Goal: Task Accomplishment & Management: Complete application form

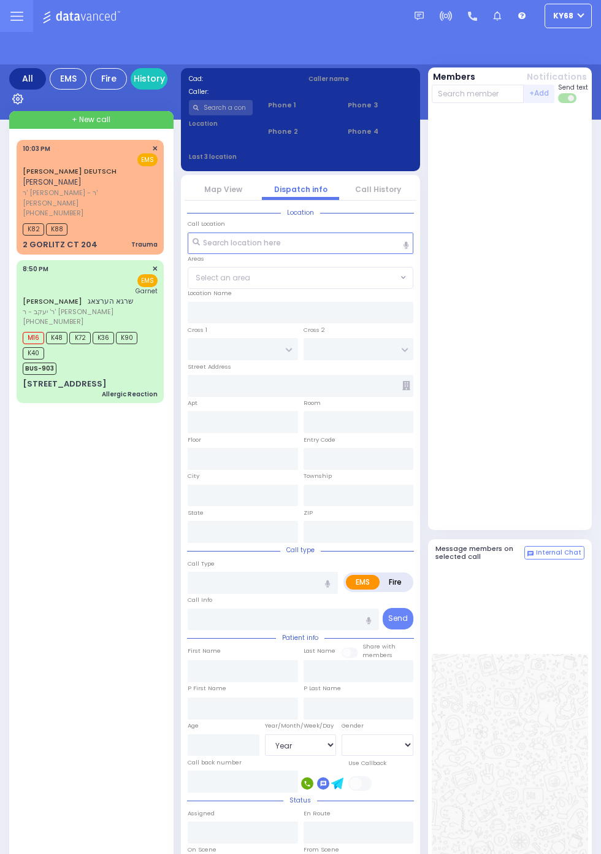
select select "Year"
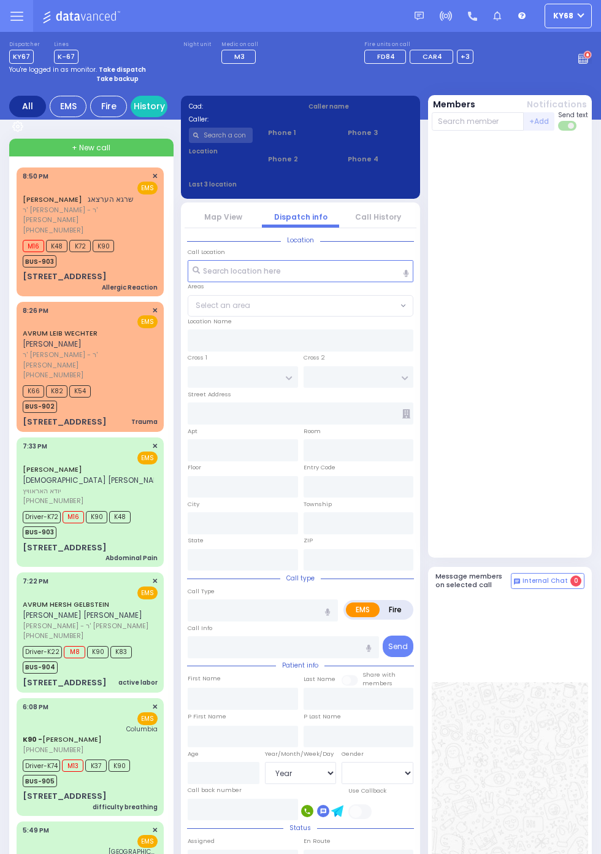
select select "Year"
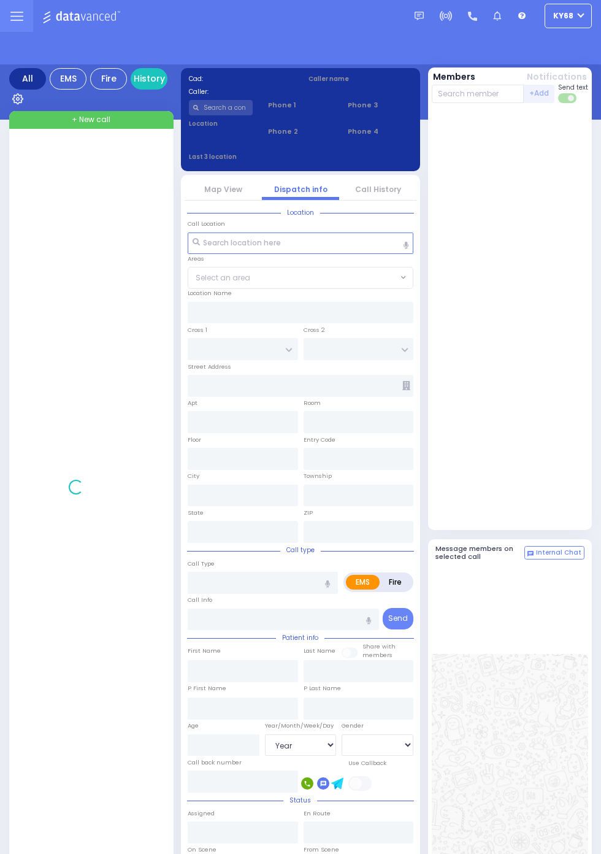
select select "Year"
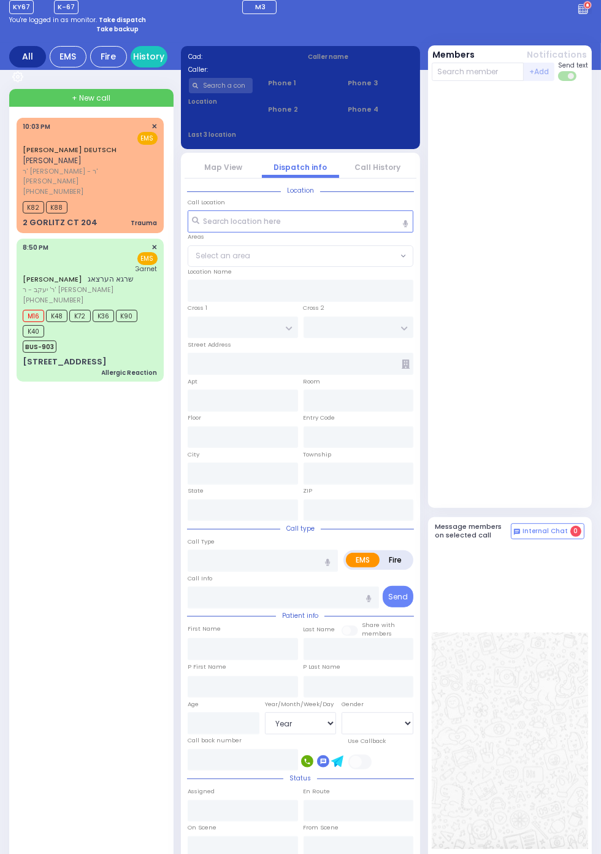
scroll to position [50, 0]
click at [162, 53] on link "History" at bounding box center [149, 55] width 37 height 21
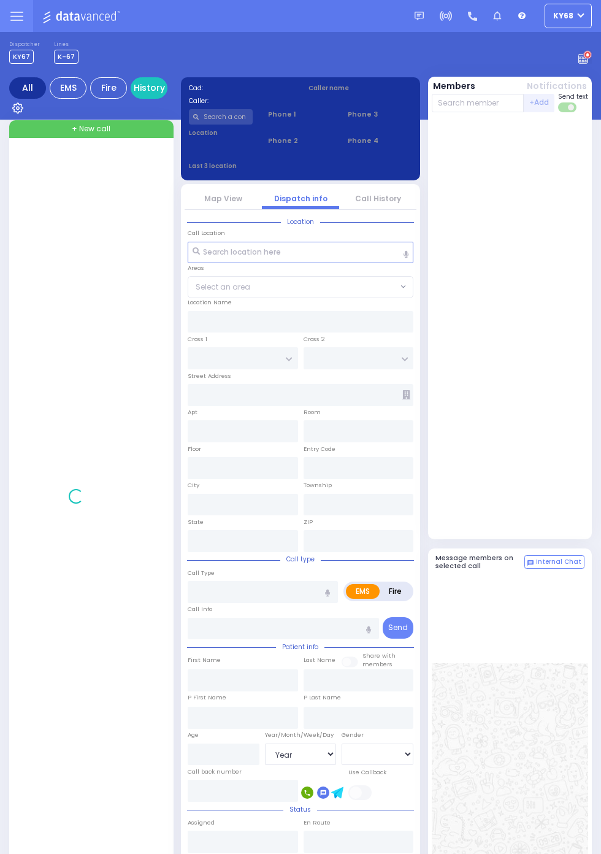
select select "Year"
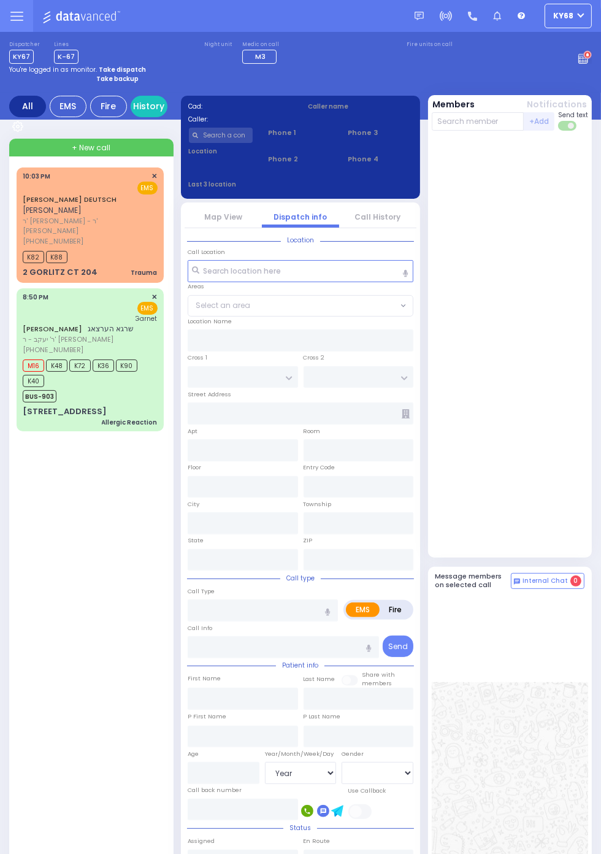
click at [23, 377] on span "K40" at bounding box center [33, 381] width 21 height 12
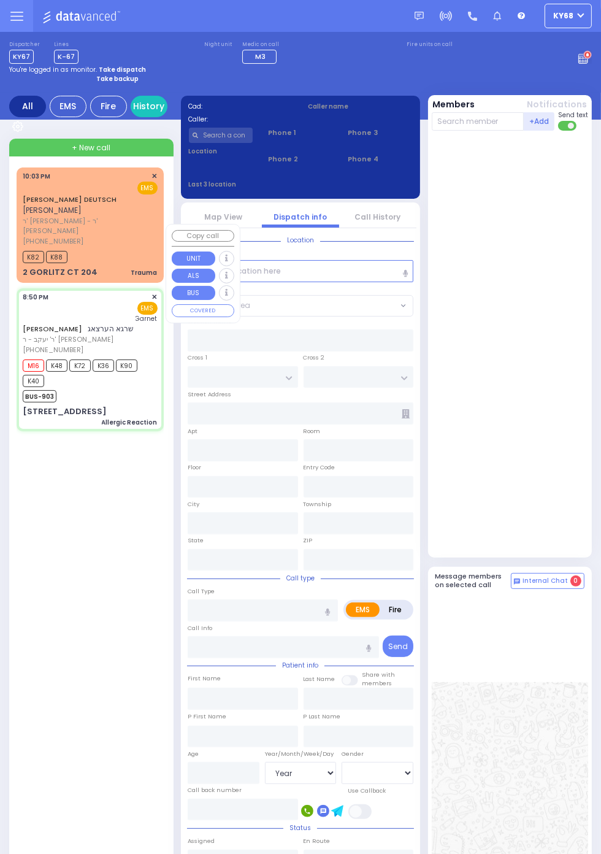
select select
type input "Allergic Reaction"
radio input "true"
type input "SHRAGA"
type input "HERTZOG"
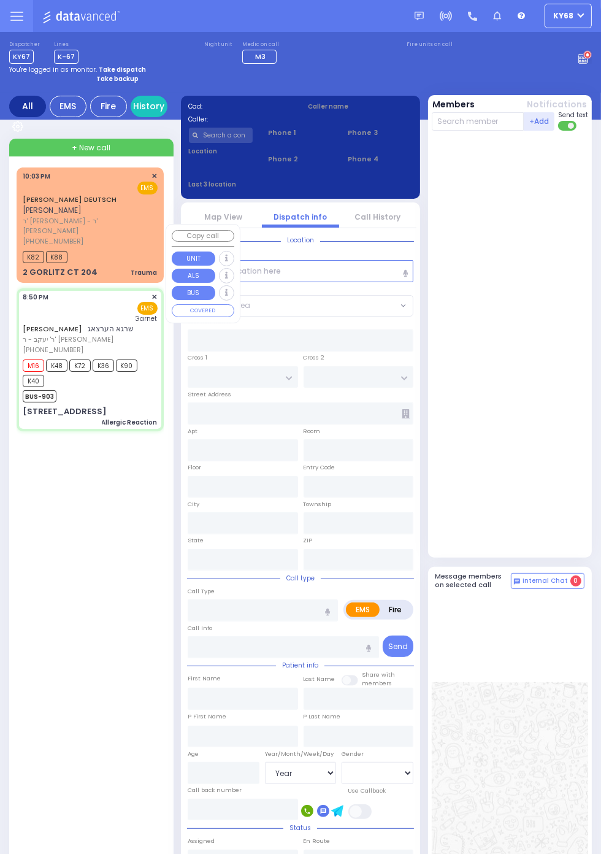
type input "Sruly"
type input "Herzog"
type input "1"
select select "Year"
select select "[DEMOGRAPHIC_DATA]"
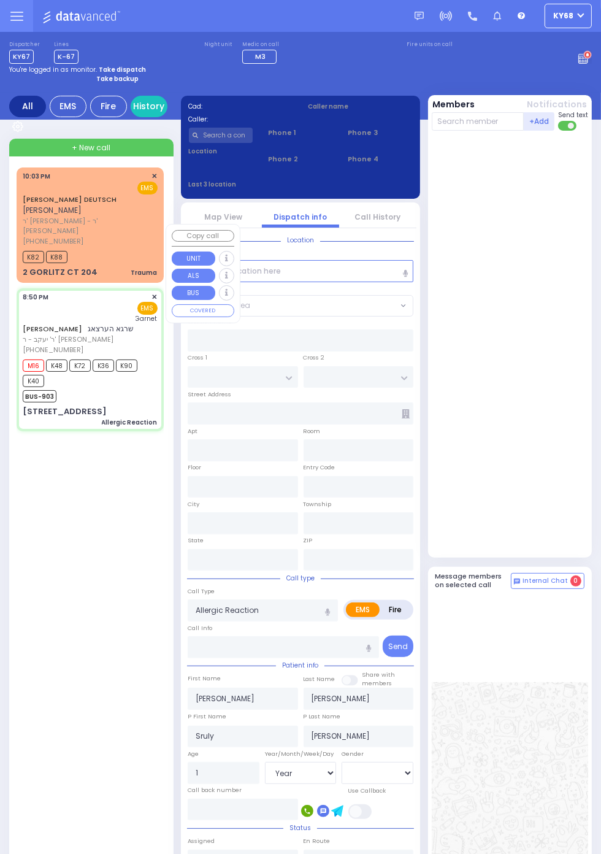
type input "20:50"
type input "20:51"
type input "20:53"
type input "21:03"
type input "Orange Regional Medical Center"
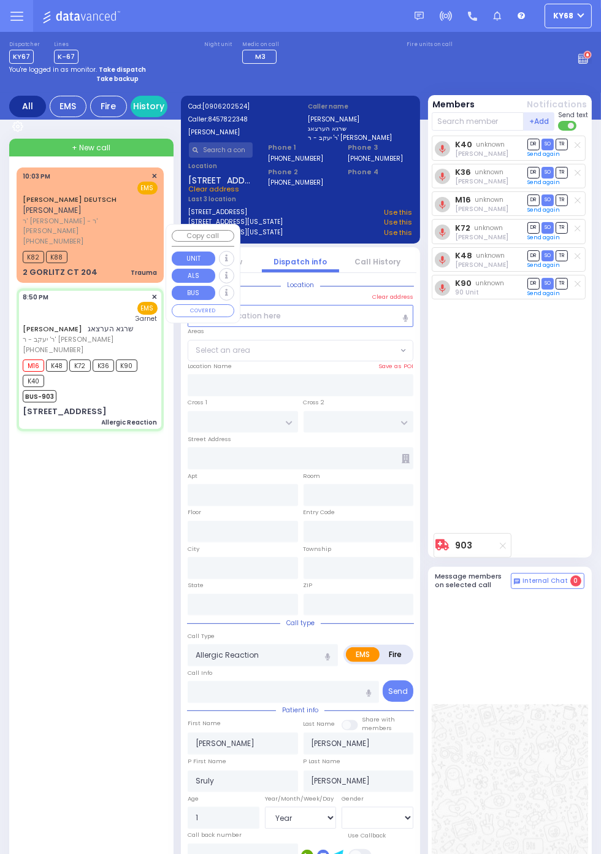
type input "FRANKFURT RD"
type input "TOLTCHAV WAY"
type input "8 TOLTCHAV WAY"
type input "303"
type input "Monroe"
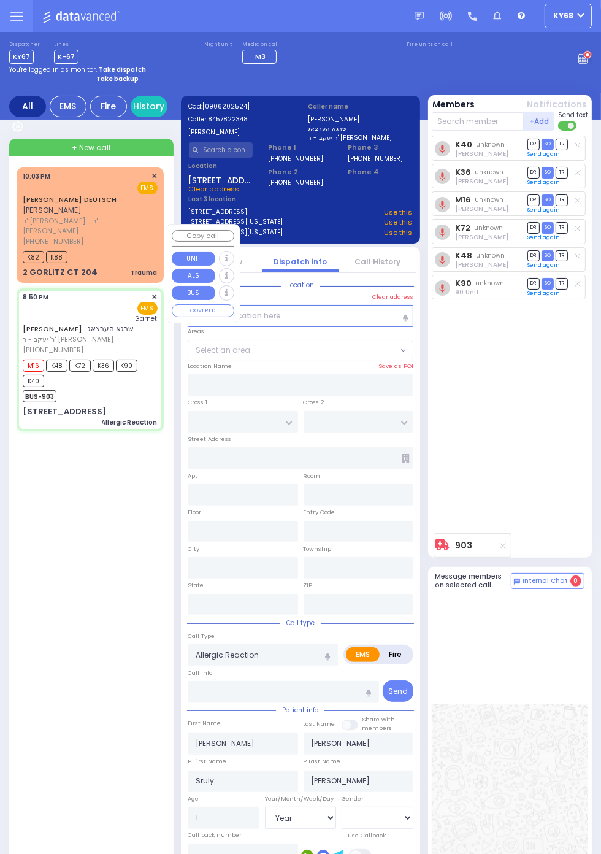
type input "[US_STATE]"
type input "10950"
select select "BEIRECH MOSHE"
click at [549, 441] on div "K40 unknown Elozer Gruber DR SO TR Sending text" at bounding box center [511, 332] width 159 height 392
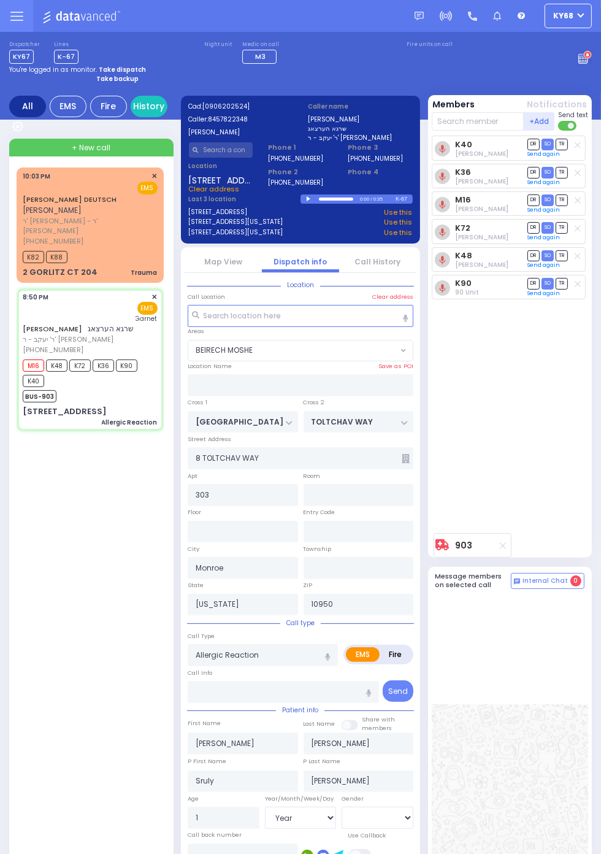
click at [34, 345] on span "(845) 782-2348" at bounding box center [53, 350] width 61 height 10
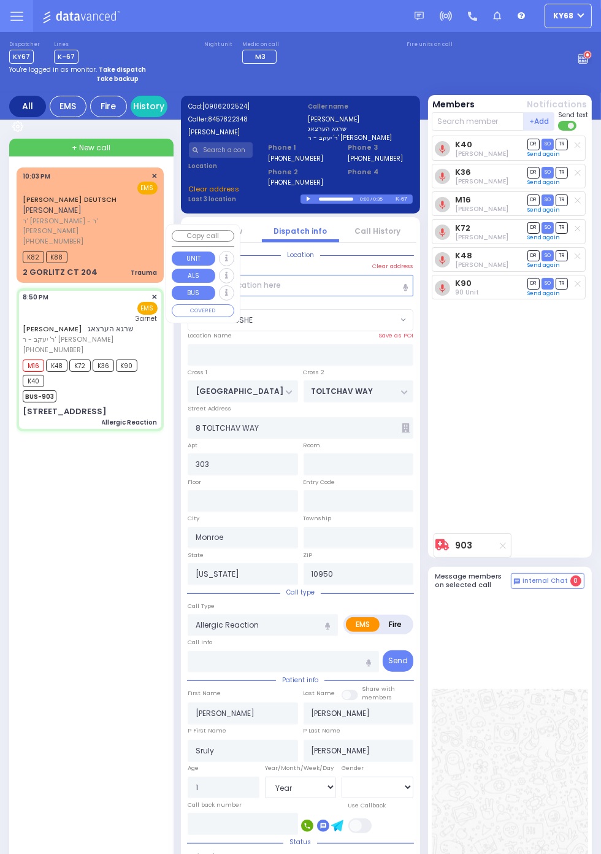
select select
radio input "true"
select select "Year"
select select "[DEMOGRAPHIC_DATA]"
select select "BEIRECH MOSHE"
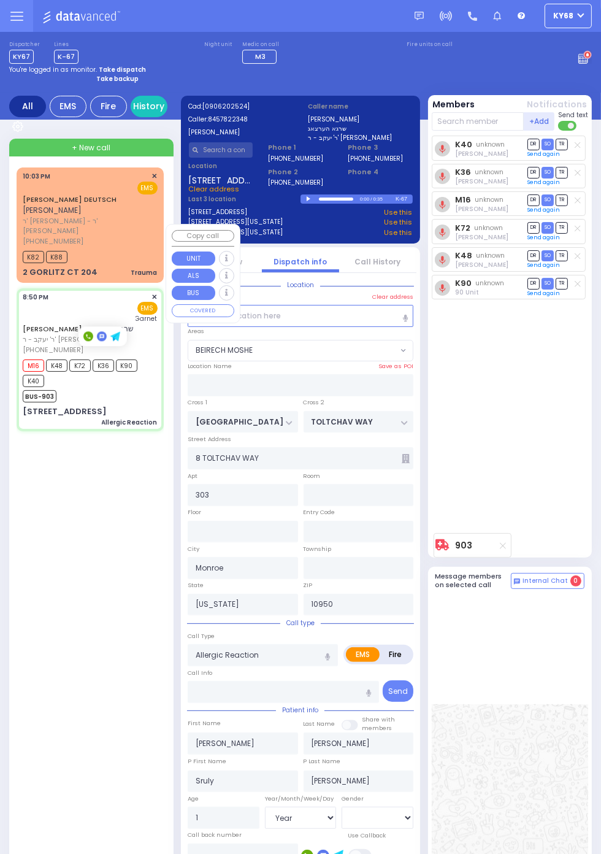
click at [535, 451] on div "K40 unknown Elozer Gruber DR SO TR Sending text" at bounding box center [511, 332] width 159 height 392
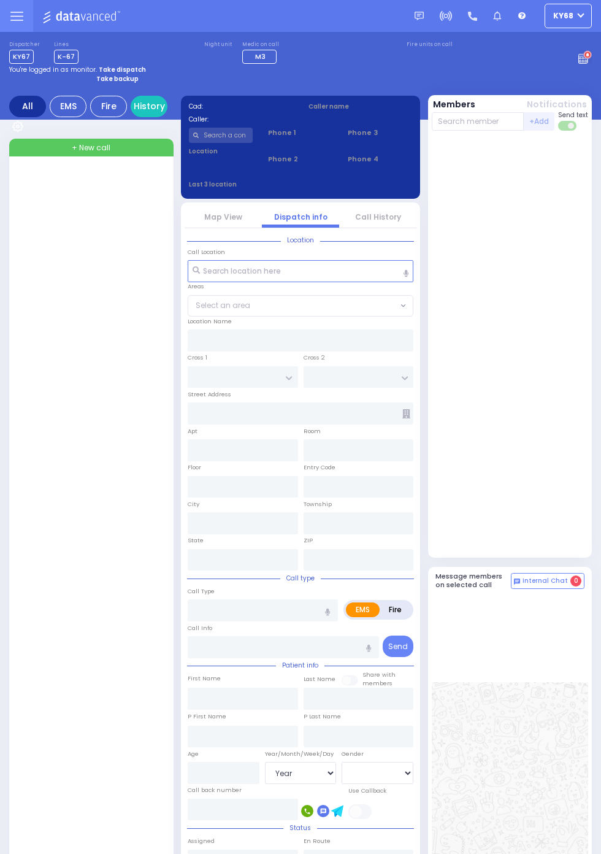
select select "Year"
select select "[DEMOGRAPHIC_DATA]"
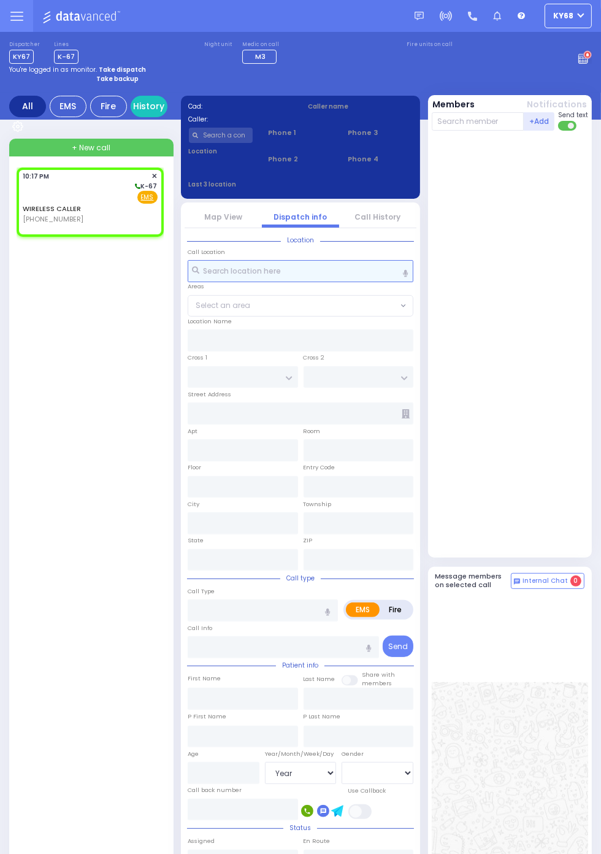
select select
radio input "true"
select select
type input "22:17"
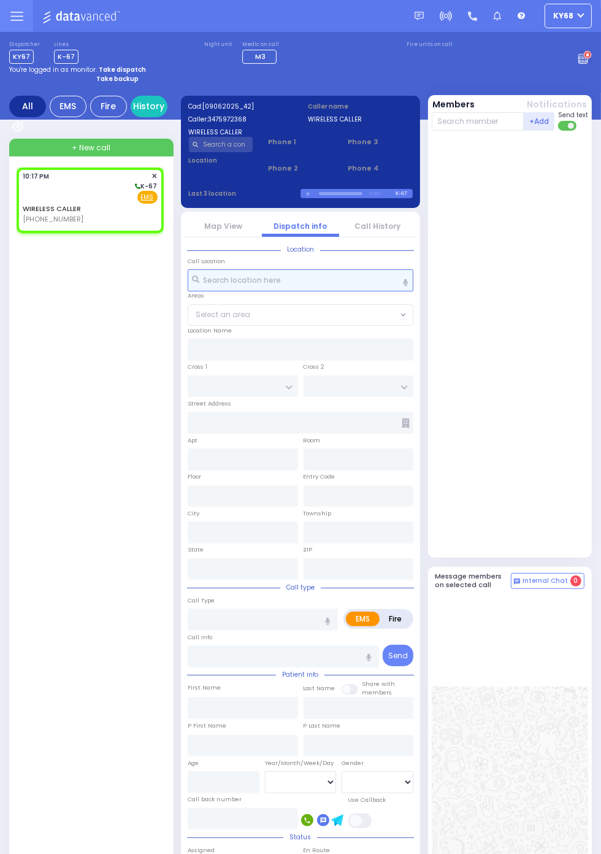
select select
radio input "true"
select select
radio input "true"
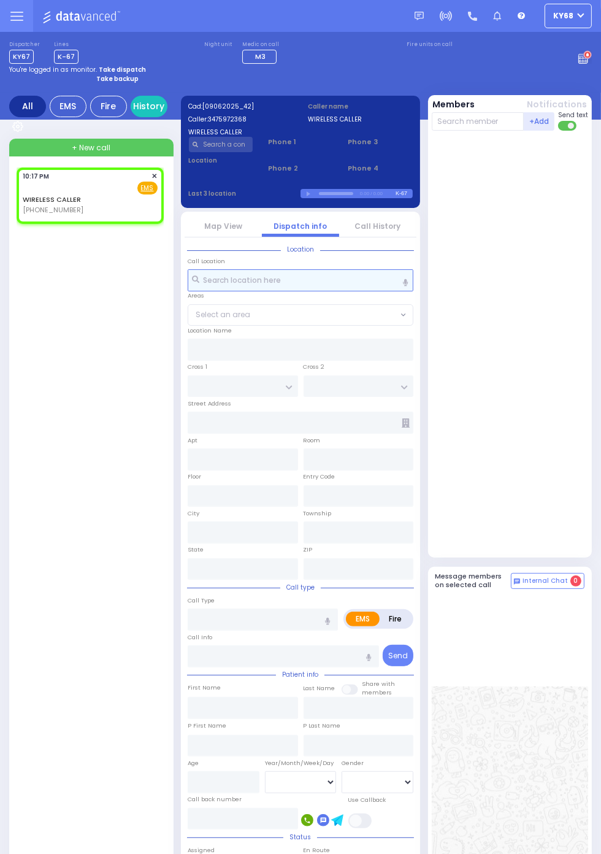
select select
radio input "true"
select select
type input "SATMAR DR"
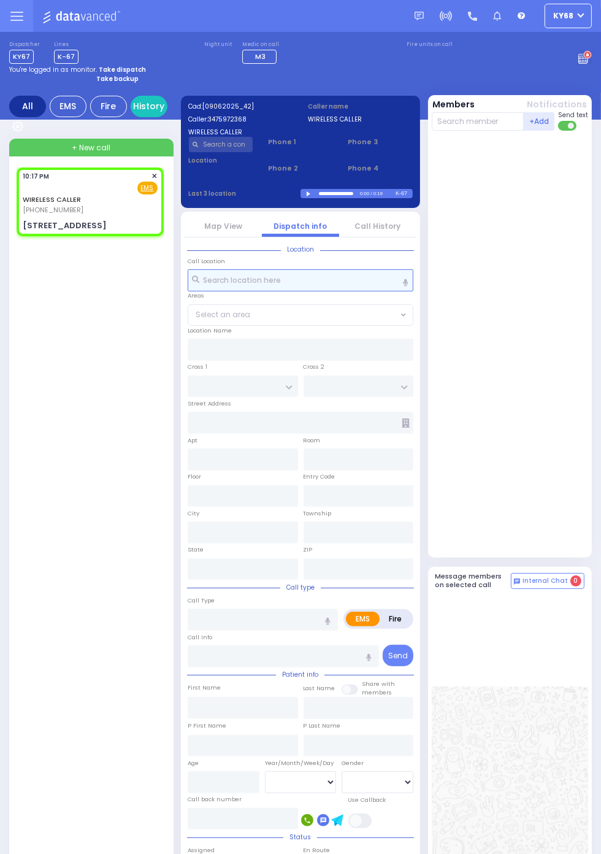
type input "ACRES RD"
type input "[STREET_ADDRESS]"
type input "[PERSON_NAME]"
type input "[US_STATE]"
type input "10950"
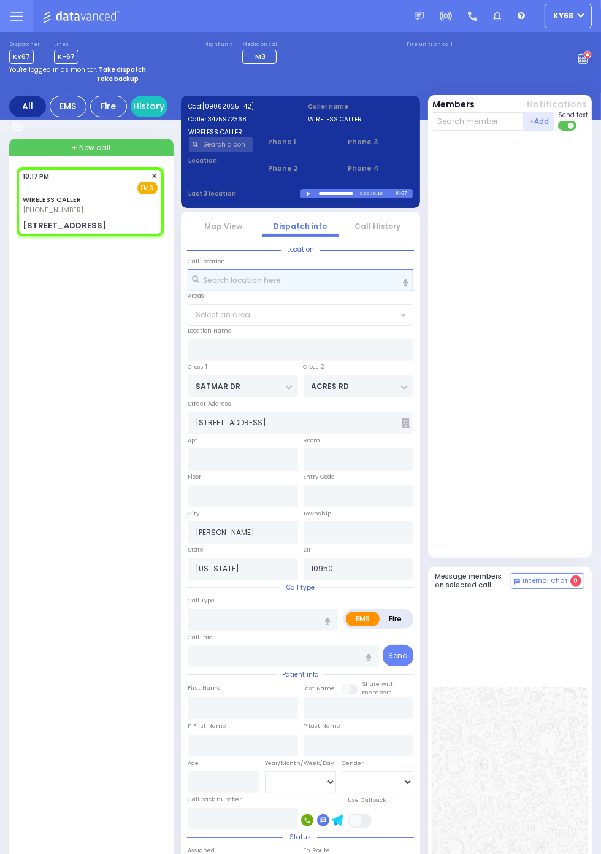
select select "SECTION 3"
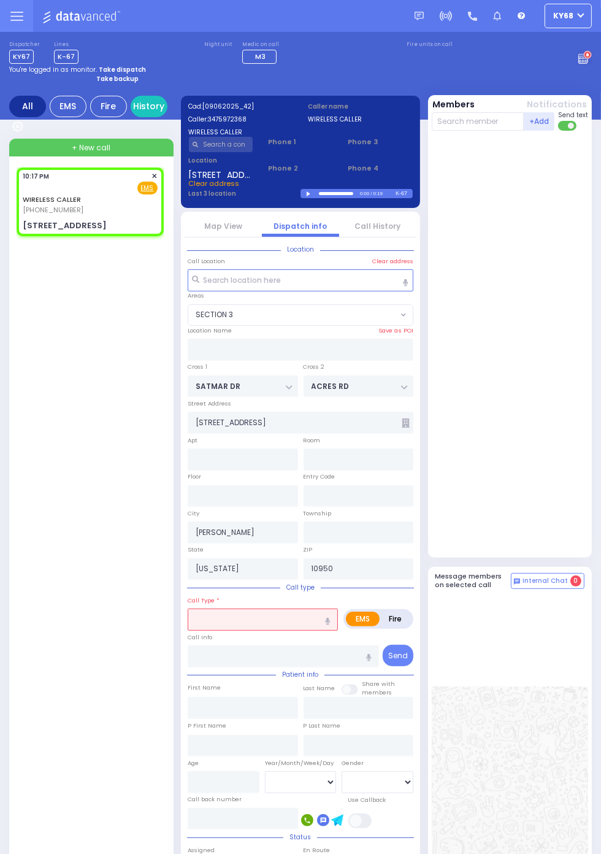
click at [567, 493] on div at bounding box center [511, 344] width 159 height 416
select select
radio input "true"
select select
type input "302"
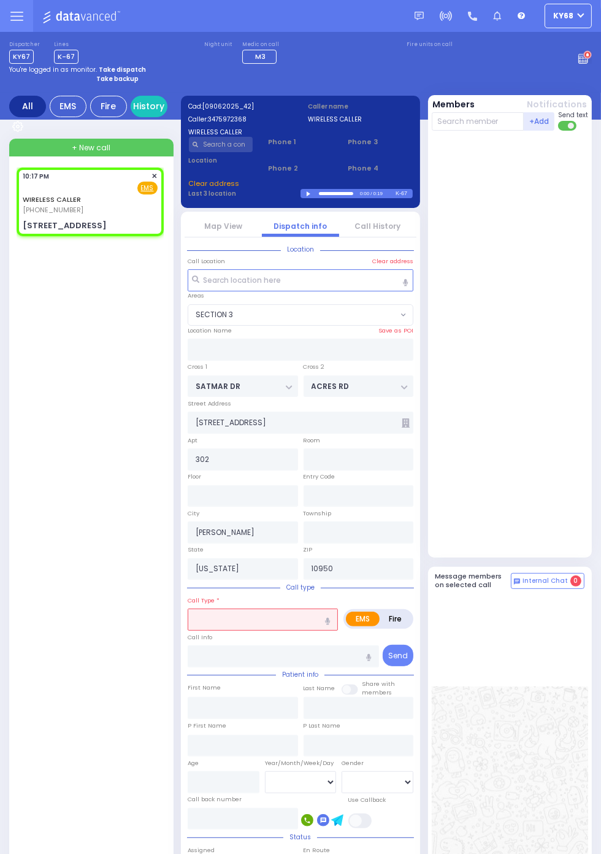
select select "SECTION 3"
select select
type input "c"
radio input "false"
radio input "true"
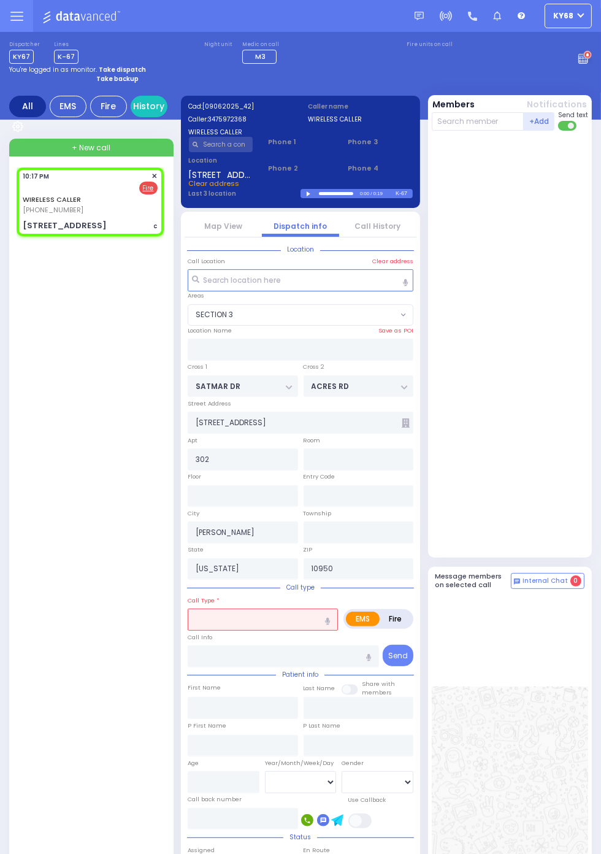
select select
select select "SECTION 3"
select select
type input "C/O DETECTOR"
radio input "true"
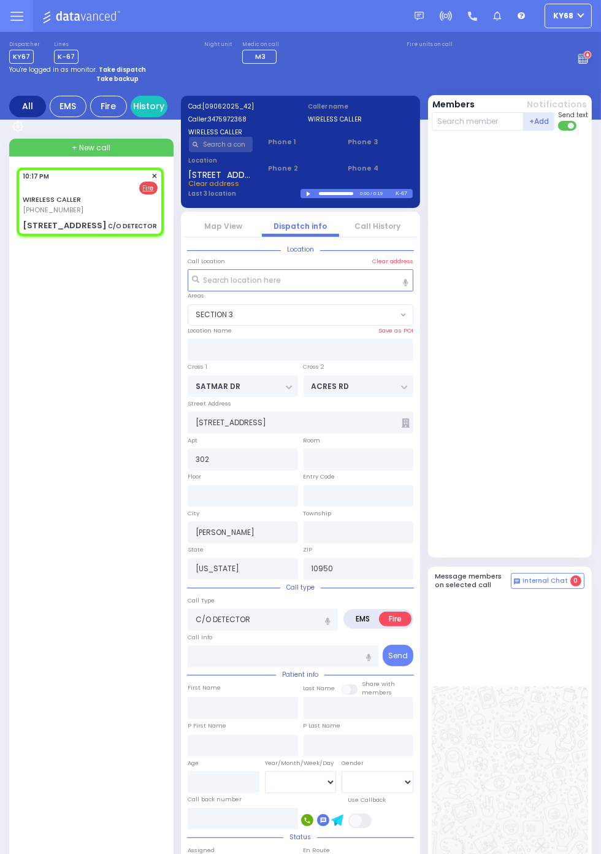
select select
select select "SECTION 3"
